Goal: Book appointment/travel/reservation

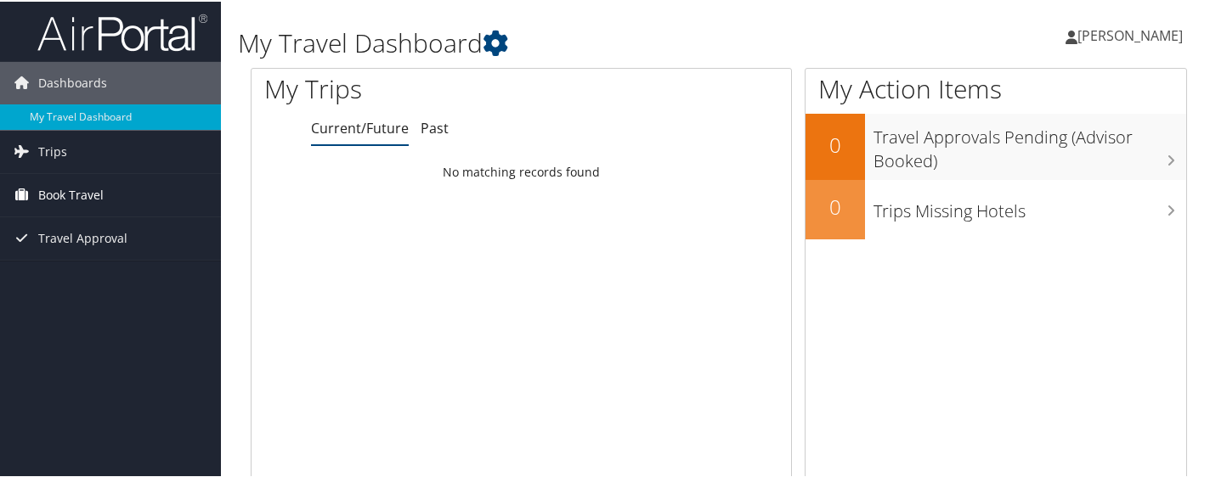
click at [65, 191] on span "Book Travel" at bounding box center [70, 193] width 65 height 42
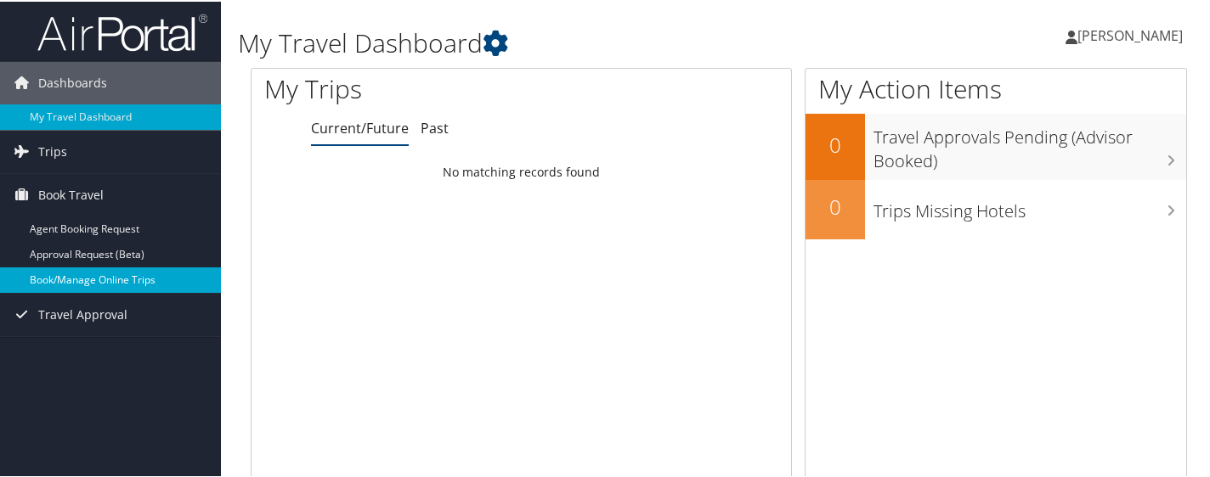
click at [65, 284] on link "Book/Manage Online Trips" at bounding box center [110, 278] width 221 height 25
